Goal: Task Accomplishment & Management: Complete application form

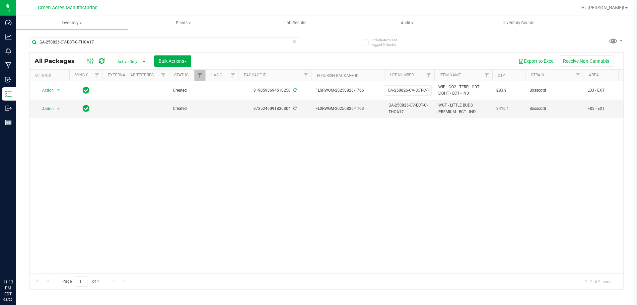
click at [432, 170] on div "Action Action Adjust qty Create package Edit attributes Global inventory Locate…" at bounding box center [327, 177] width 594 height 192
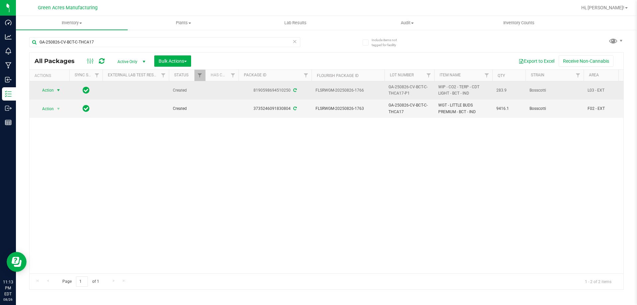
click at [48, 90] on span "Action" at bounding box center [45, 90] width 18 height 9
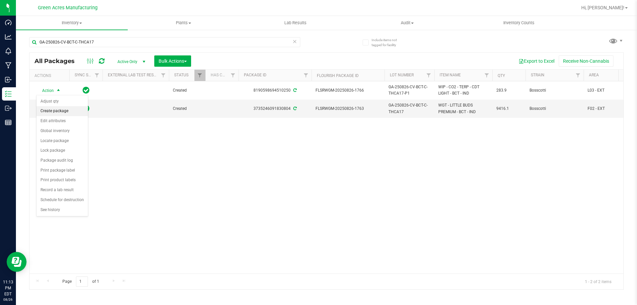
click at [69, 108] on li "Create package" at bounding box center [61, 111] width 51 height 10
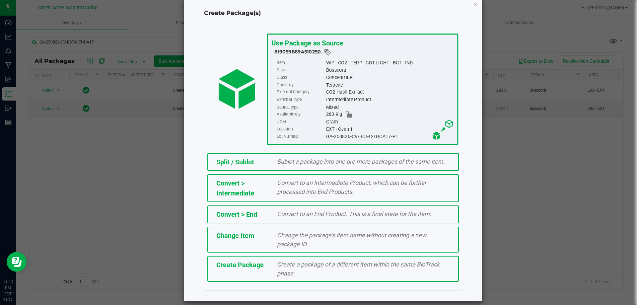
scroll to position [19, 0]
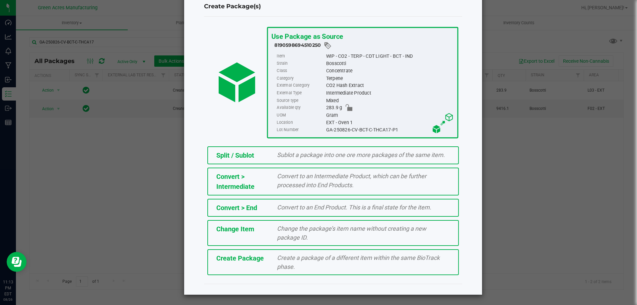
click at [311, 258] on span "Create a package of a different item within the same BioTrack phase." at bounding box center [358, 262] width 162 height 16
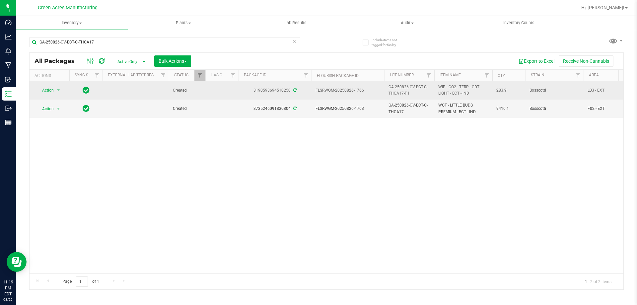
click at [56, 93] on span "select" at bounding box center [58, 90] width 5 height 5
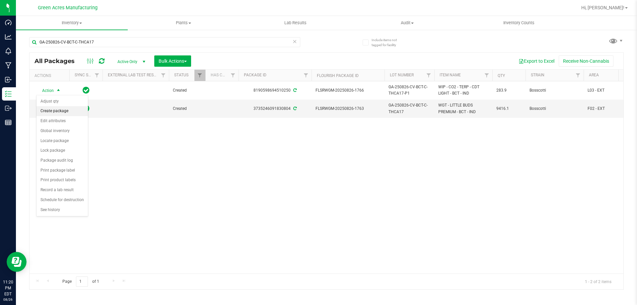
click at [59, 113] on li "Create package" at bounding box center [61, 111] width 51 height 10
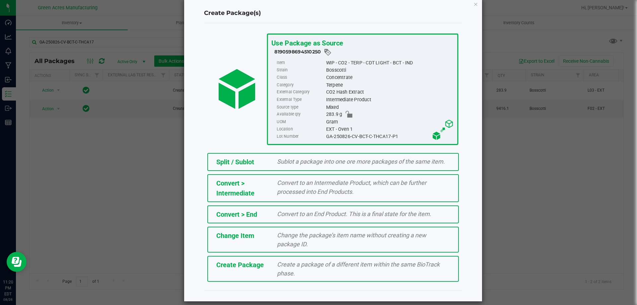
scroll to position [19, 0]
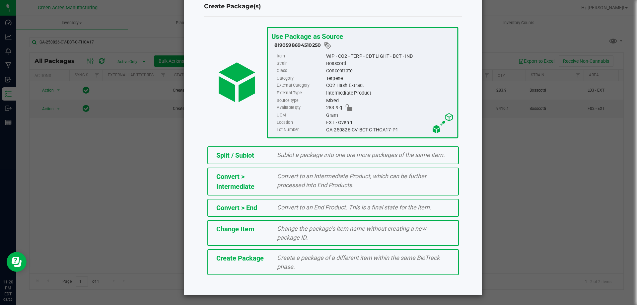
click at [371, 263] on div "Create a package of a different item within the same BioTrack phase." at bounding box center [363, 262] width 183 height 18
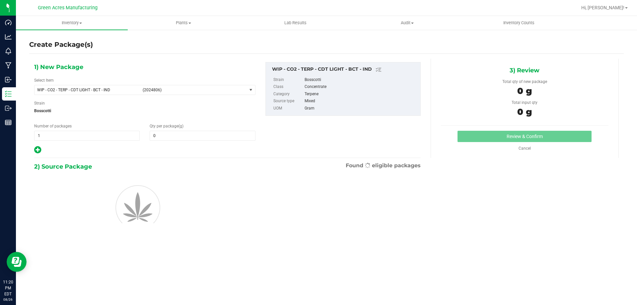
type input "0.0000"
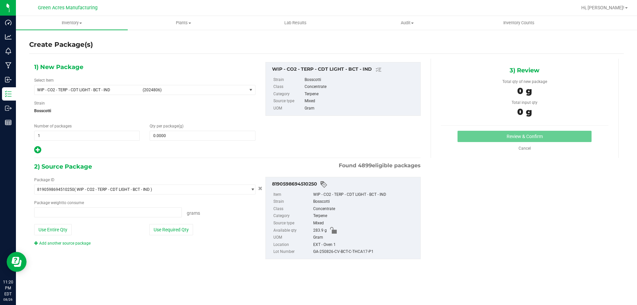
type input "0.0000 g"
click at [197, 85] on span "WIP - CO2 - TERP - CDT LIGHT - BCT - IND (2024806)" at bounding box center [144, 90] width 221 height 10
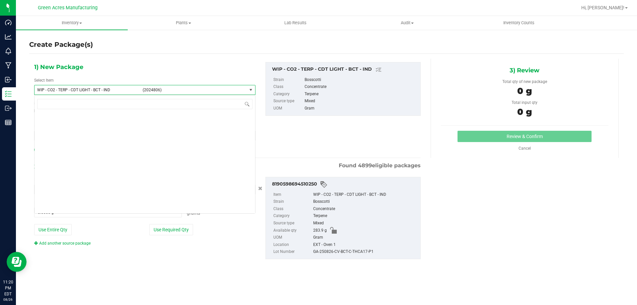
scroll to position [169149, 0]
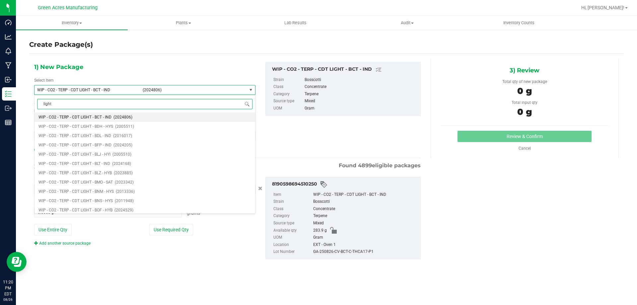
type input "light"
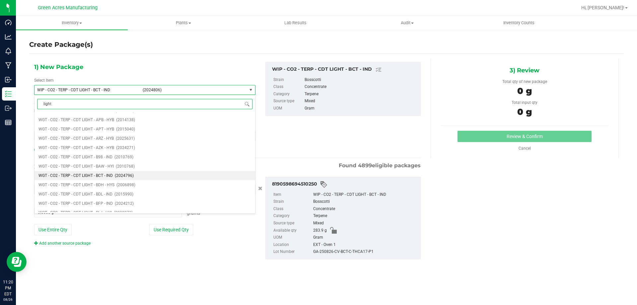
click at [98, 174] on span "WGT - CO2 - TERP - CDT LIGHT - BCT - IND" at bounding box center [75, 175] width 74 height 5
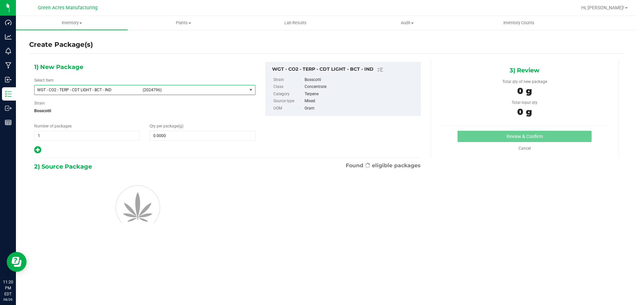
type input "0.0000"
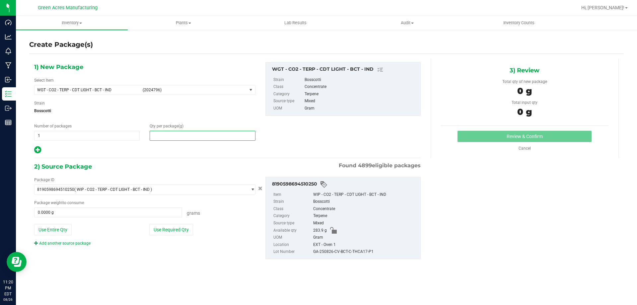
click at [216, 134] on span at bounding box center [202, 136] width 105 height 10
type input "273"
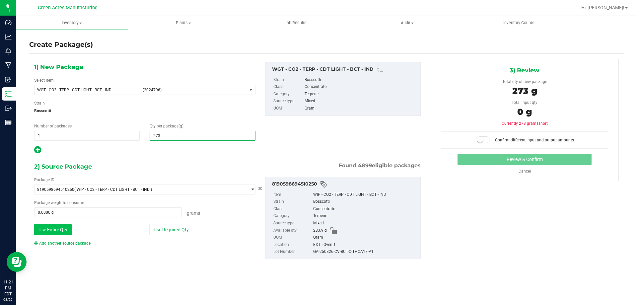
type input "273.0000"
click at [58, 226] on button "Use Entire Qty" at bounding box center [52, 229] width 37 height 11
type input "283.9000 g"
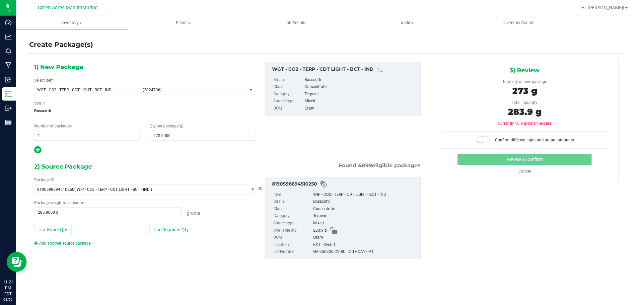
click at [480, 140] on small at bounding box center [480, 140] width 6 height 6
click at [483, 155] on button "Review & Confirm" at bounding box center [524, 159] width 134 height 11
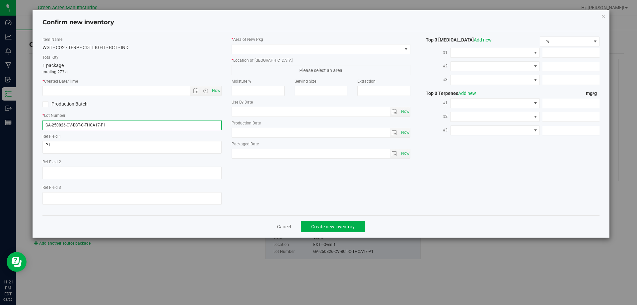
click at [156, 123] on input "GA-250826-CV-BCT-C-THCA17-P1" at bounding box center [131, 125] width 179 height 10
type input "GA-250826-CV-BCT-C-THCA17-P1-AD"
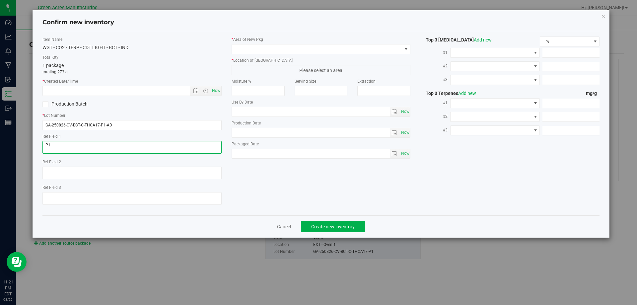
click at [151, 149] on textarea at bounding box center [131, 147] width 179 height 13
type textarea "P1-AD"
click at [215, 92] on span "Now" at bounding box center [215, 91] width 11 height 10
type input "8/26/2025 11:21 PM"
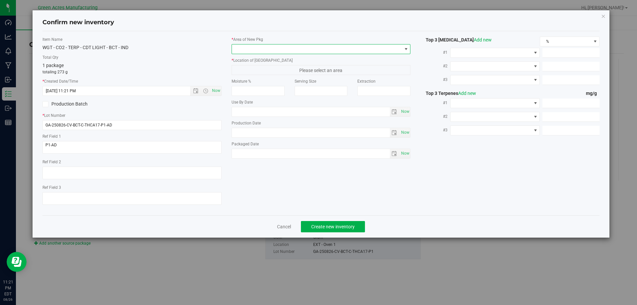
click at [251, 46] on span at bounding box center [317, 48] width 170 height 9
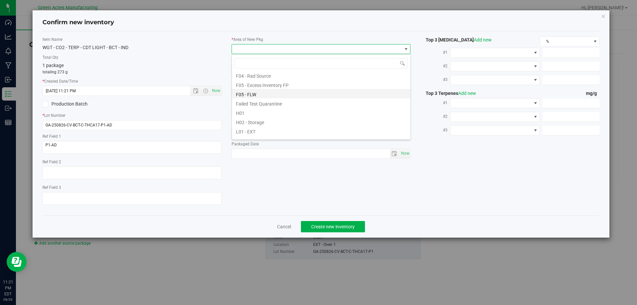
scroll to position [99, 0]
click at [301, 124] on li "L03 - EXT" at bounding box center [321, 125] width 178 height 9
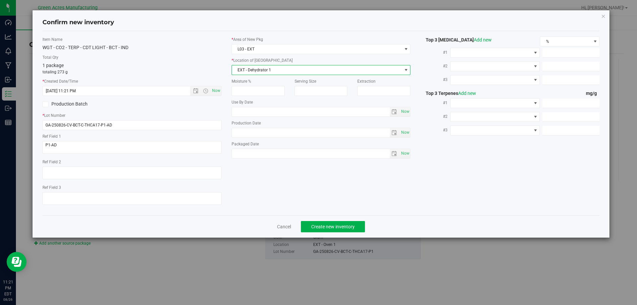
click at [302, 73] on span "EXT - Dehydrator 1" at bounding box center [317, 69] width 170 height 9
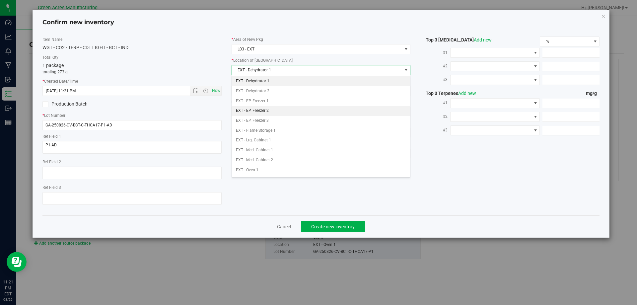
click at [291, 109] on li "EXT - EP. Freezer 2" at bounding box center [321, 111] width 178 height 10
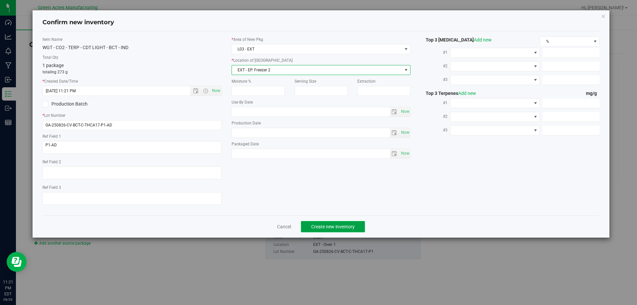
click at [314, 228] on span "Create new inventory" at bounding box center [332, 226] width 43 height 5
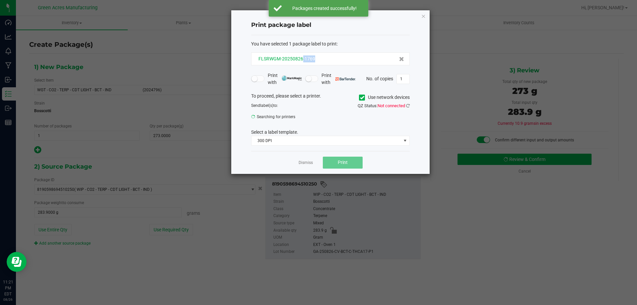
drag, startPoint x: 317, startPoint y: 58, endPoint x: 301, endPoint y: 58, distance: 15.6
click at [301, 58] on div "FLSRWGM-20250826-1769" at bounding box center [330, 58] width 147 height 7
click at [318, 61] on div "FLSRWGM-20250826-1769" at bounding box center [330, 58] width 147 height 7
click at [318, 59] on div "FLSRWGM-20250826-1769" at bounding box center [330, 58] width 147 height 7
drag, startPoint x: 318, startPoint y: 59, endPoint x: 293, endPoint y: 60, distance: 24.9
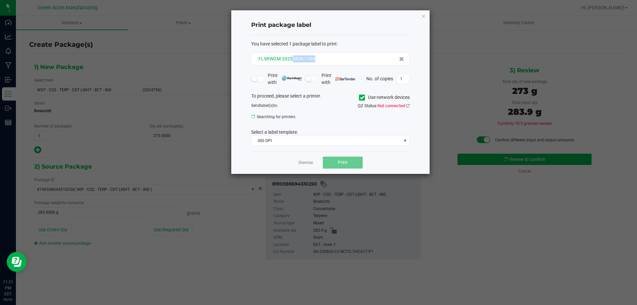
click at [293, 60] on div "FLSRWGM-20250826-1769" at bounding box center [330, 58] width 147 height 7
copy span "0826-1769"
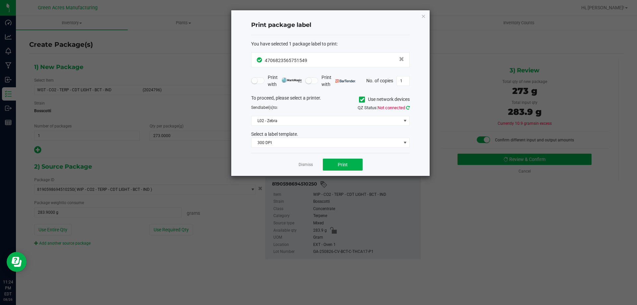
click at [409, 108] on icon at bounding box center [408, 107] width 4 height 4
click at [335, 162] on button "Print" at bounding box center [343, 165] width 40 height 12
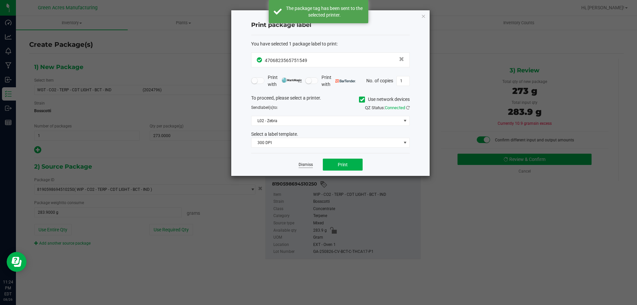
click at [309, 165] on link "Dismiss" at bounding box center [305, 165] width 14 height 6
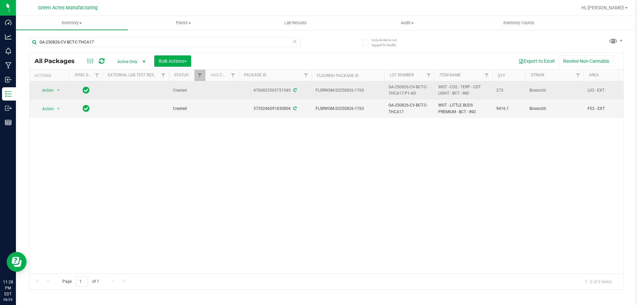
click at [448, 88] on span "WGT - CO2 - TERP - CDT LIGHT - BCT - IND" at bounding box center [463, 90] width 50 height 13
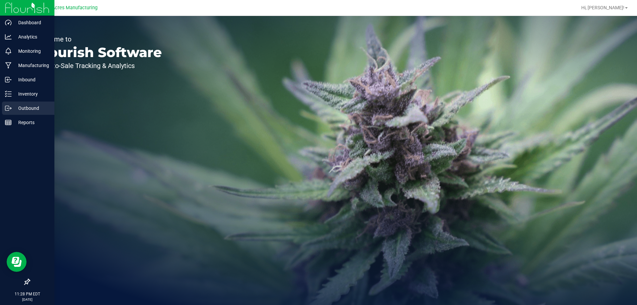
click at [12, 108] on p "Outbound" at bounding box center [32, 108] width 40 height 8
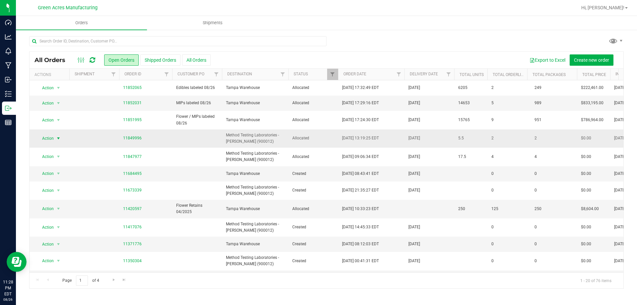
click at [46, 138] on span "Action" at bounding box center [45, 138] width 18 height 9
click at [57, 169] on li "Edit order" at bounding box center [61, 169] width 50 height 10
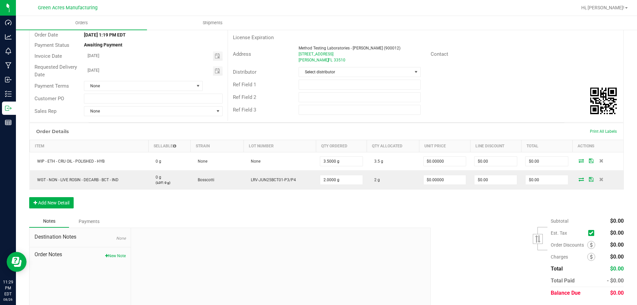
scroll to position [66, 0]
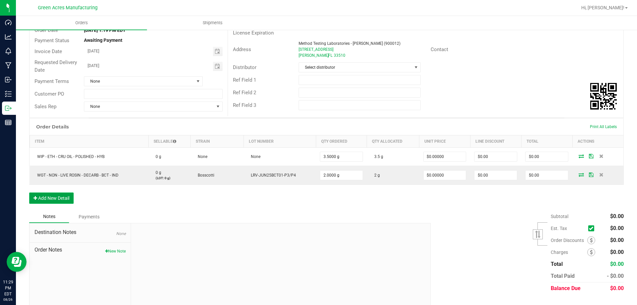
click at [67, 197] on button "Add New Detail" at bounding box center [51, 197] width 44 height 11
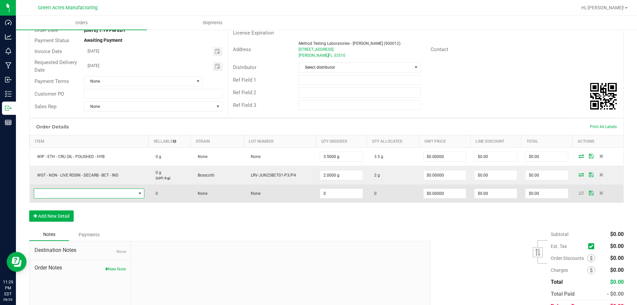
click at [132, 192] on span "NO DATA FOUND" at bounding box center [85, 193] width 102 height 9
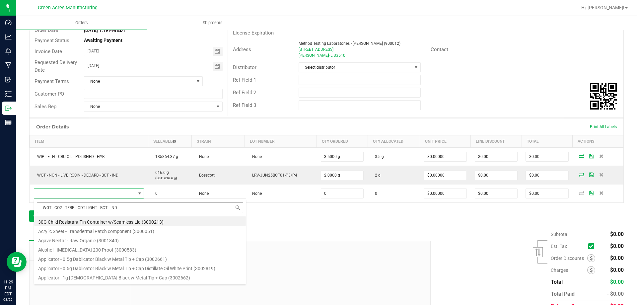
scroll to position [10, 109]
type input "WGT - CO2 - TERP - CDT LIGHT - BCT - IN"
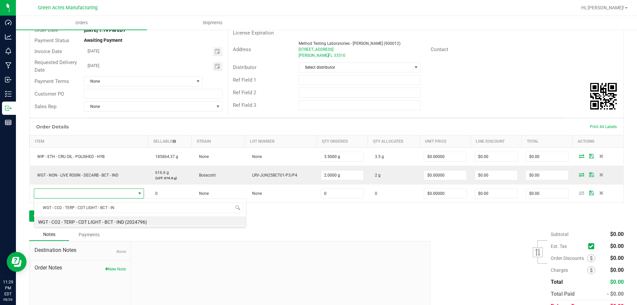
click at [140, 226] on div "WGT - CO2 - TERP - CDT LIGHT - BCT - IN WGT - CO2 - TERP - CDT LIGHT - BCT - IN…" at bounding box center [140, 212] width 212 height 29
click at [142, 222] on li "WGT - CO2 - TERP - CDT LIGHT - BCT - IND (2024796)" at bounding box center [140, 220] width 212 height 9
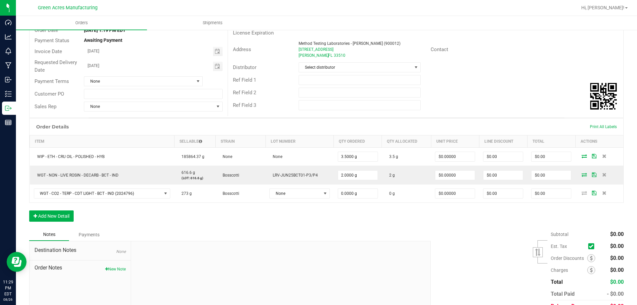
click at [376, 207] on div "Order Details Print All Labels Item Sellable Strain Lot Number Qty Ordered Qty …" at bounding box center [326, 173] width 594 height 110
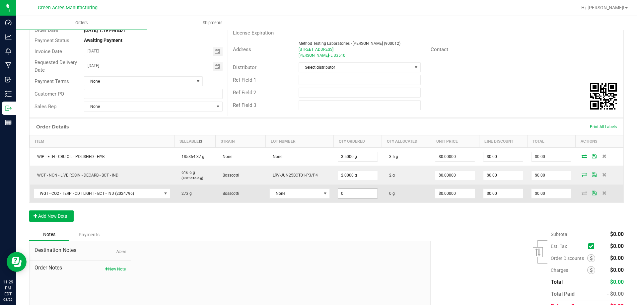
click at [354, 194] on input "0" at bounding box center [357, 193] width 39 height 9
type input "3"
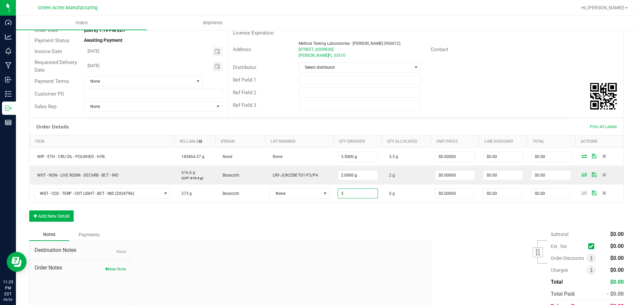
click at [357, 212] on div "Order Details Print All Labels Item Sellable Strain Lot Number Qty Ordered Qty …" at bounding box center [326, 173] width 594 height 110
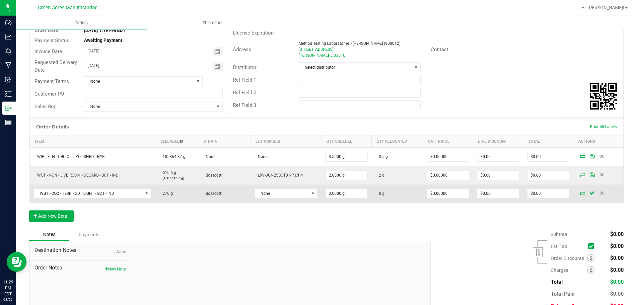
click at [579, 194] on icon at bounding box center [581, 193] width 5 height 4
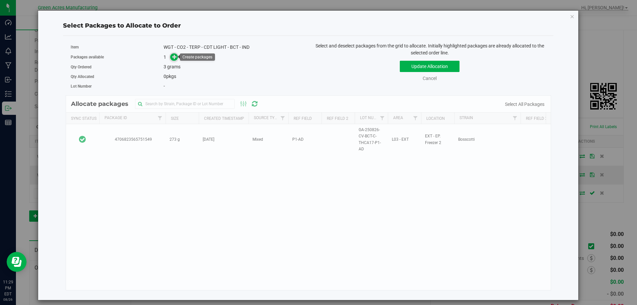
click at [174, 59] on icon at bounding box center [175, 57] width 6 height 6
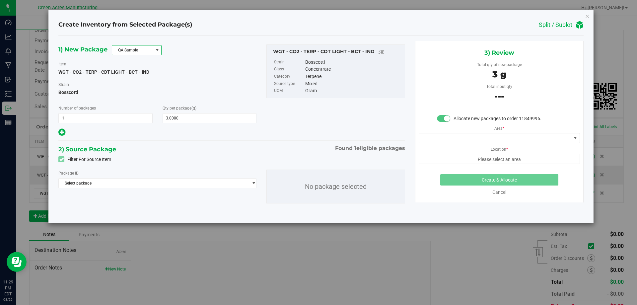
click at [155, 48] on span at bounding box center [157, 49] width 5 height 5
click at [148, 79] on li "R&D Sample" at bounding box center [136, 79] width 49 height 9
click at [198, 185] on span "Select package" at bounding box center [153, 182] width 189 height 9
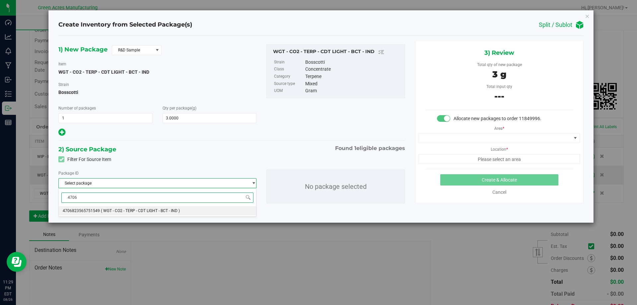
type input "47068"
click at [194, 209] on li "4706823565751549 ( WGT - CO2 - TERP - CDT LIGHT - BCT - IND )" at bounding box center [157, 210] width 197 height 9
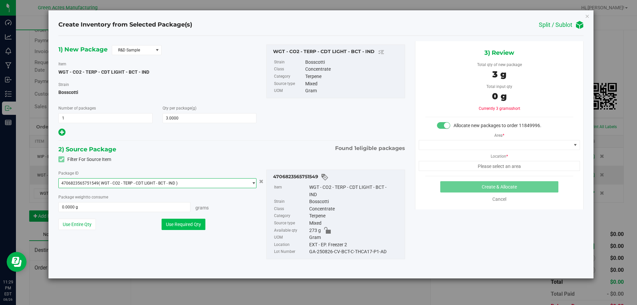
click at [185, 223] on button "Use Required Qty" at bounding box center [183, 224] width 44 height 11
type input "3.0000 g"
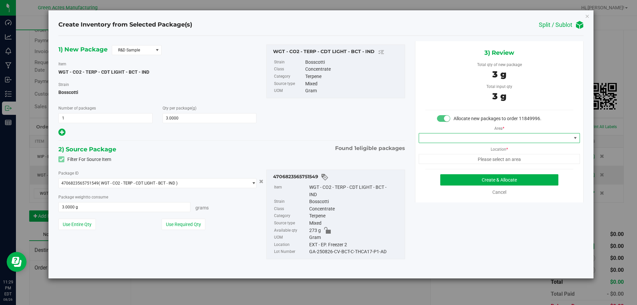
click at [481, 136] on span at bounding box center [495, 137] width 152 height 9
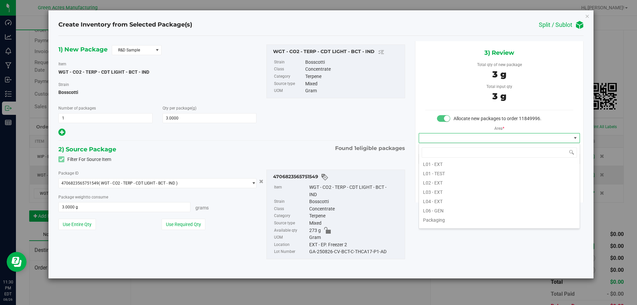
scroll to position [133, 0]
click at [450, 181] on li "L03 - EXT" at bounding box center [499, 181] width 161 height 9
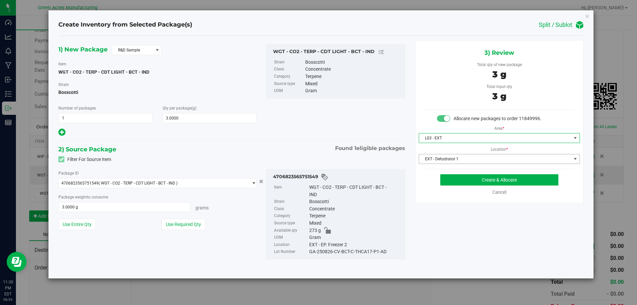
click at [479, 161] on span "EXT - Dehydrator 1" at bounding box center [495, 158] width 152 height 9
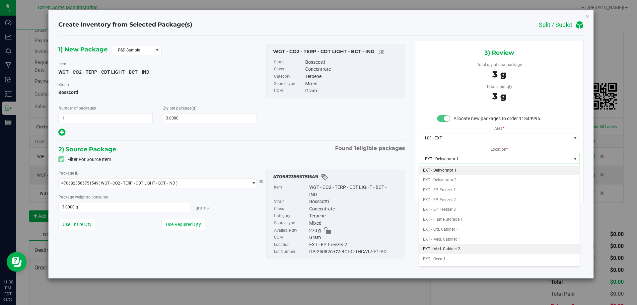
click at [484, 248] on li "EXT - Med. Cabinet 2" at bounding box center [499, 249] width 161 height 10
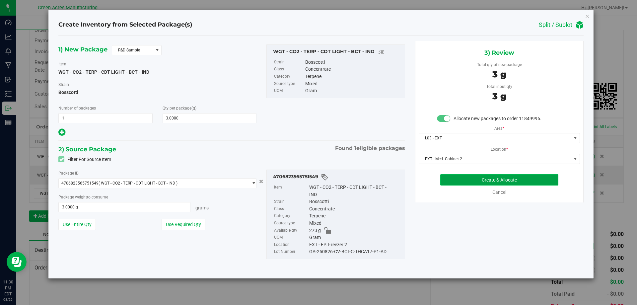
click at [510, 181] on button "Create & Allocate" at bounding box center [499, 179] width 118 height 11
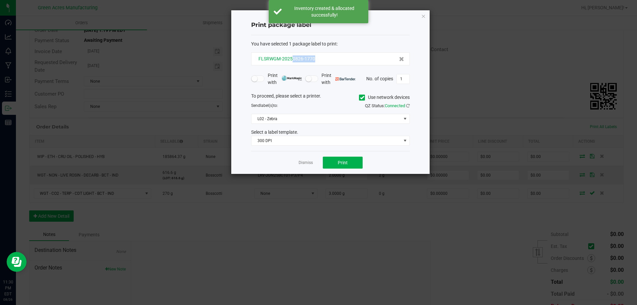
drag, startPoint x: 318, startPoint y: 60, endPoint x: 291, endPoint y: 60, distance: 26.9
click at [291, 60] on div "FLSRWGM-20250826-1770" at bounding box center [330, 58] width 147 height 7
copy span "0826-1770"
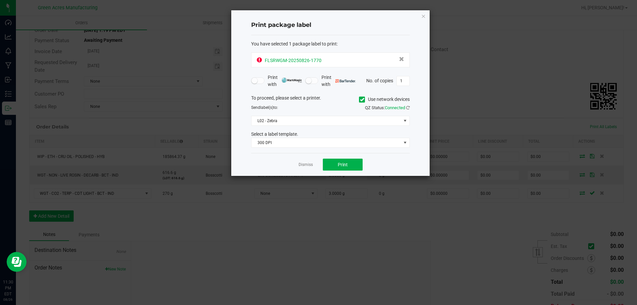
click at [260, 60] on icon at bounding box center [259, 60] width 5 height 6
click at [339, 162] on span "Print" at bounding box center [343, 164] width 10 height 5
click at [336, 60] on div "FLSRWGM-20250826-1770" at bounding box center [330, 59] width 147 height 9
click at [408, 107] on icon at bounding box center [408, 107] width 4 height 4
click at [335, 164] on button "Print" at bounding box center [343, 165] width 40 height 12
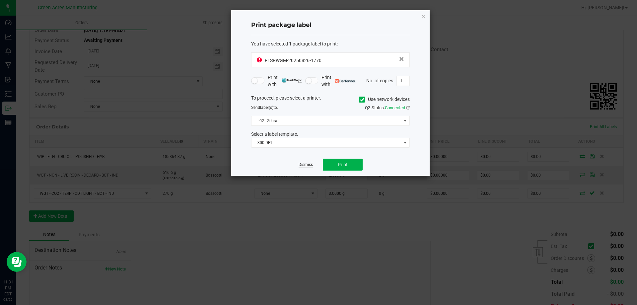
click at [308, 166] on link "Dismiss" at bounding box center [305, 165] width 14 height 6
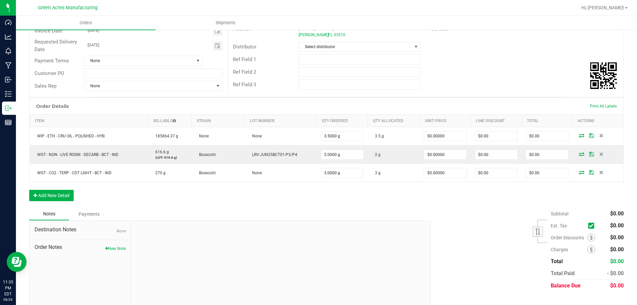
scroll to position [98, 0]
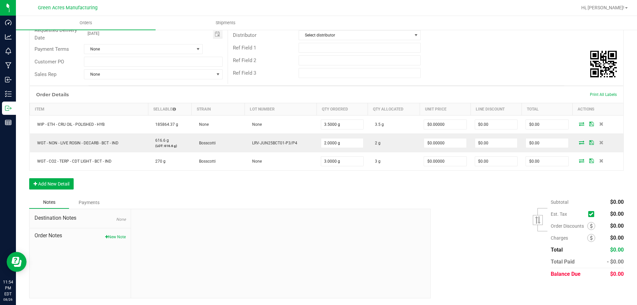
click at [347, 254] on div at bounding box center [280, 253] width 299 height 89
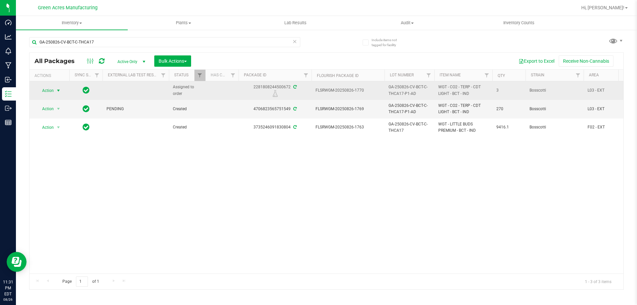
click at [43, 92] on span "Action" at bounding box center [45, 90] width 18 height 9
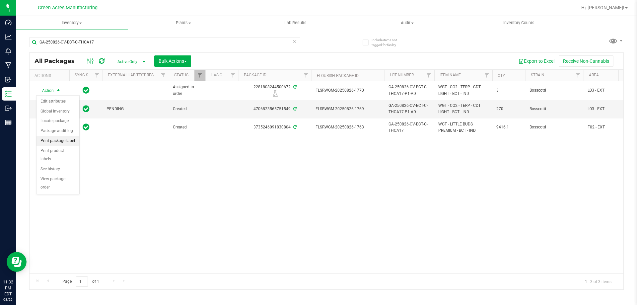
click at [66, 142] on li "Print package label" at bounding box center [57, 141] width 43 height 10
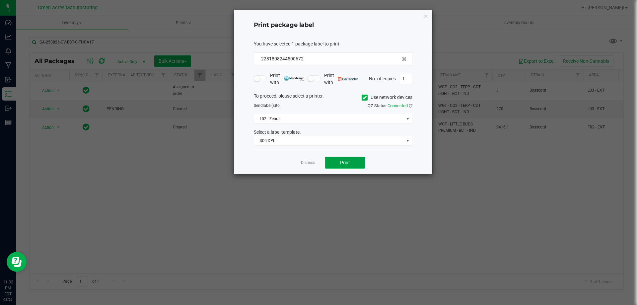
click at [355, 157] on button "Print" at bounding box center [345, 163] width 40 height 12
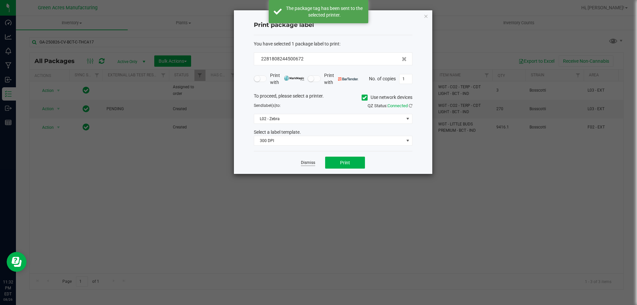
click at [306, 161] on link "Dismiss" at bounding box center [308, 163] width 14 height 6
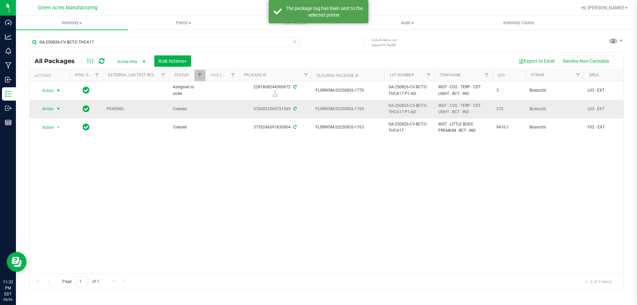
click at [46, 106] on span "Action" at bounding box center [45, 108] width 18 height 9
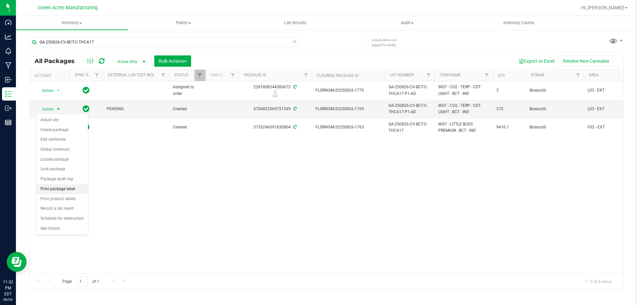
click at [66, 191] on li "Print package label" at bounding box center [61, 189] width 51 height 10
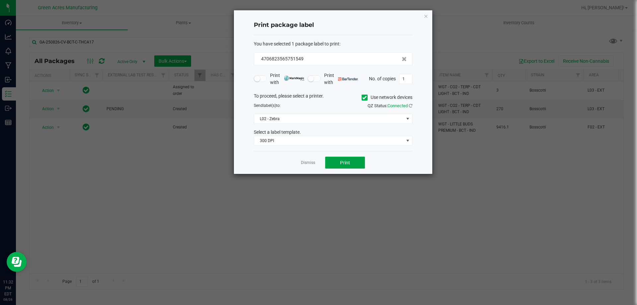
click at [353, 161] on button "Print" at bounding box center [345, 163] width 40 height 12
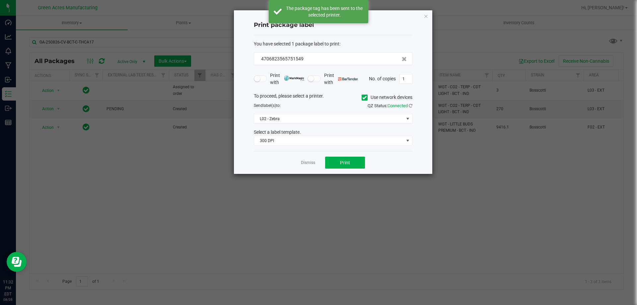
click at [314, 162] on link "Dismiss" at bounding box center [308, 163] width 14 height 6
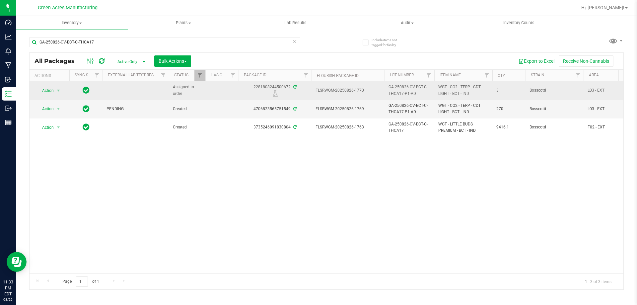
drag, startPoint x: 417, startPoint y: 92, endPoint x: 309, endPoint y: 90, distance: 107.5
copy tr "FLSRWGM-20250826-1770 GA-250826-CV-BCT-C-THCA17-P1-AD"
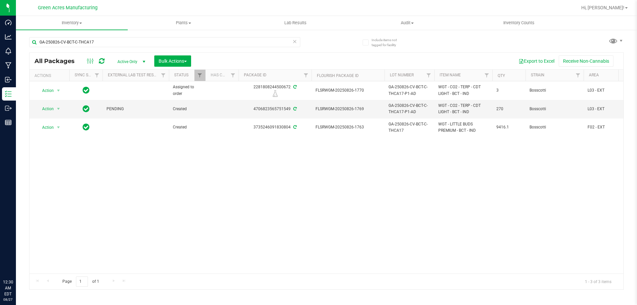
click at [203, 42] on input "GA-250826-CV-BCT-C-THCA17" at bounding box center [164, 42] width 271 height 10
click at [203, 42] on input "GA-250826-CV-CKZ-D-THCA16" at bounding box center [164, 42] width 271 height 10
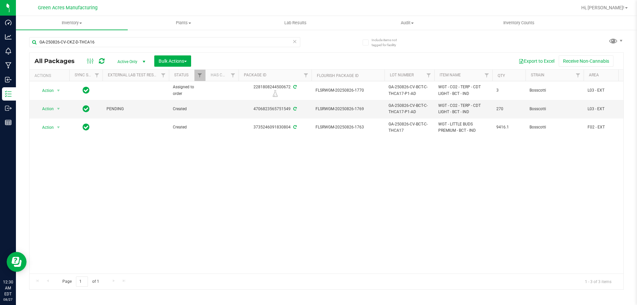
click at [203, 42] on input "GA-250826-CV-CKZ-D-THCA16" at bounding box center [164, 42] width 271 height 10
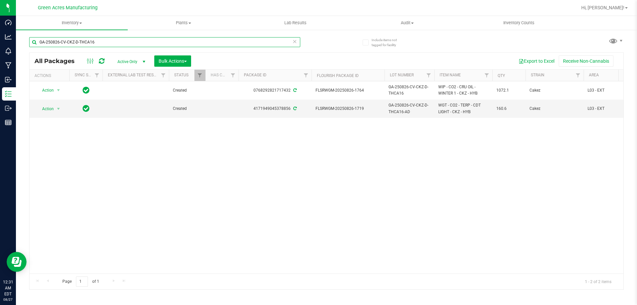
click at [197, 43] on input "GA-250826-CV-CKZ-D-THCA16" at bounding box center [164, 42] width 271 height 10
paste input "BCT-C-THCA17"
click at [197, 43] on input "GA-250826-CV-BCT-C-THCA17" at bounding box center [164, 42] width 271 height 10
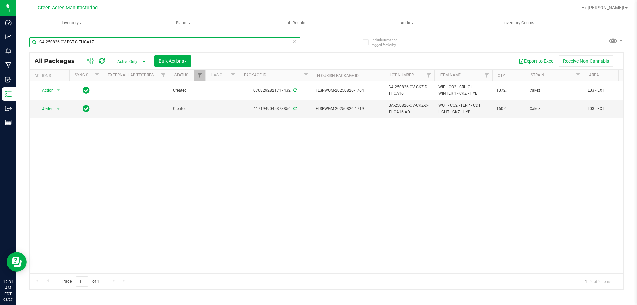
click at [197, 43] on input "GA-250826-CV-BCT-C-THCA17" at bounding box center [164, 42] width 271 height 10
type input "GA-250826-CV-BCT-C-THCA17"
